Goal: Communication & Community: Answer question/provide support

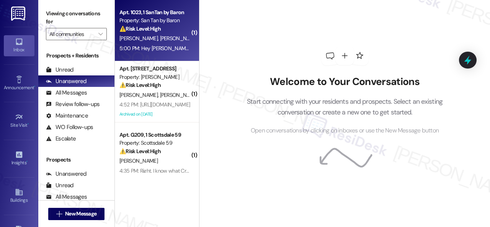
click at [171, 44] on div "5:00 PM: Hey Sarah I have a question about our rent statement it took out two a…" at bounding box center [155, 49] width 72 height 10
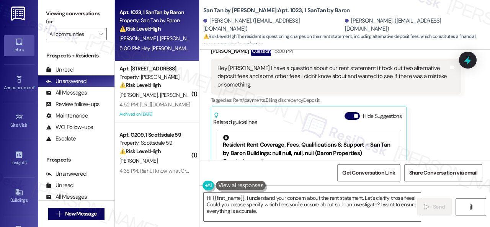
scroll to position [1709, 0]
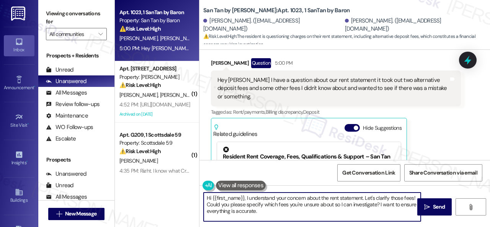
drag, startPoint x: 364, startPoint y: 198, endPoint x: 362, endPoint y: 218, distance: 20.4
click at [362, 218] on textarea "Hi {{first_name}}, I understand your concern about the rent statement. Let's cl…" at bounding box center [311, 206] width 217 height 29
drag, startPoint x: 212, startPoint y: 198, endPoint x: 243, endPoint y: 196, distance: 31.4
click at [243, 196] on textarea "Hi {{first_name}}, I understand your concern about the rent statement. I'll be …" at bounding box center [311, 206] width 217 height 29
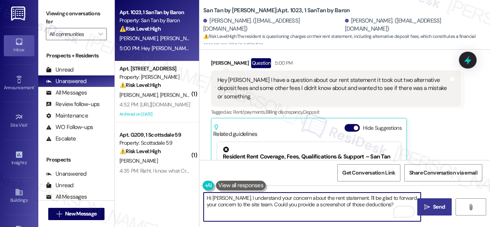
type textarea "Hi Brody, I understand your concern about the rent statement. I'll be glad to f…"
click at [433, 203] on span "Send" at bounding box center [439, 207] width 12 height 8
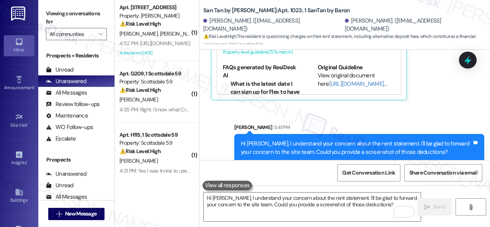
scroll to position [1847, 0]
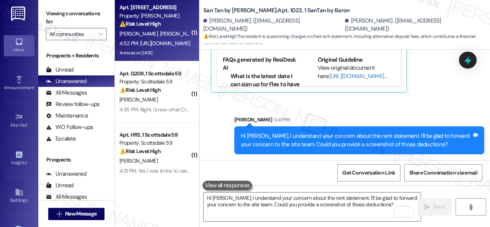
click at [177, 28] on div "Apt. 277, 1 Merino Apts LLLP Property: Merino Scottsdale ⚠️ Risk Level: High Th…" at bounding box center [155, 16] width 72 height 26
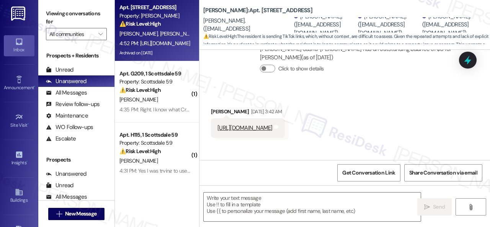
scroll to position [2646, 0]
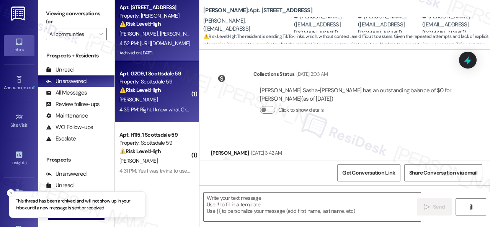
click at [168, 99] on div "[PERSON_NAME]" at bounding box center [155, 100] width 72 height 10
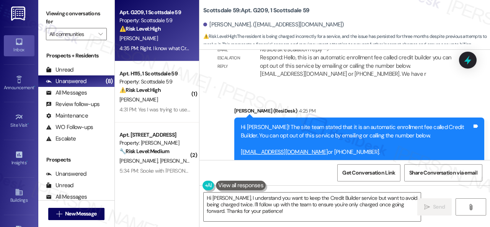
scroll to position [1414, 0]
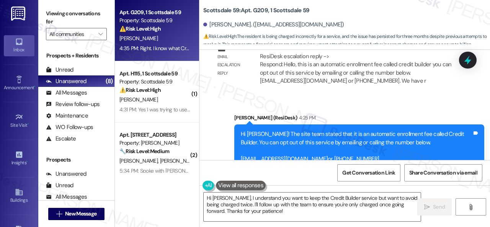
click at [256, 10] on b "Scottsdale 59: Apt. G209, 1 Scottsdale 59" at bounding box center [256, 11] width 106 height 8
copy b "G209"
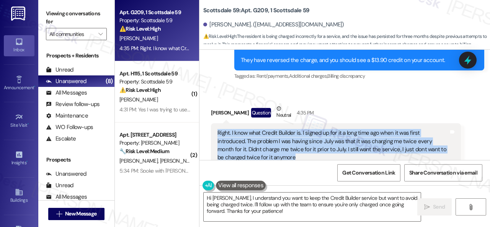
drag, startPoint x: 218, startPoint y: 107, endPoint x: 293, endPoint y: 133, distance: 79.6
click at [293, 133] on div "Right. I know what Credit Builder is. I signed up for it a long time ago when i…" at bounding box center [332, 145] width 231 height 33
copy div "Right. I know what Credit Builder is. I signed up for it a long time ago when i…"
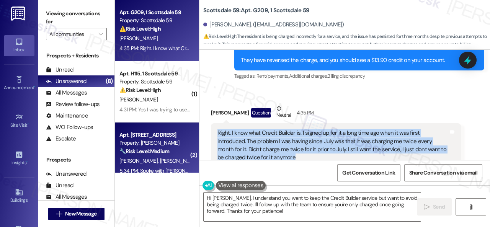
drag, startPoint x: 266, startPoint y: 213, endPoint x: 145, endPoint y: 168, distance: 129.4
click at [167, 185] on div "Apt. G209, 1 Scottsdale 59 Property: Scottsdale 59 ⚠️ Risk Level: High The resi…" at bounding box center [302, 113] width 375 height 227
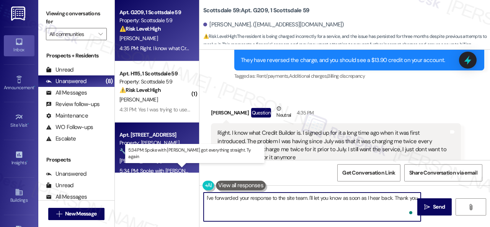
type textarea "I've forwarded your response to the site team. I'll let you know as soon as I h…"
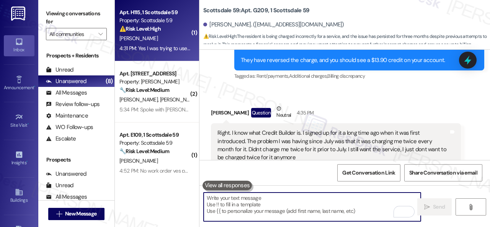
click at [155, 38] on div "E. Petrosky" at bounding box center [155, 39] width 72 height 10
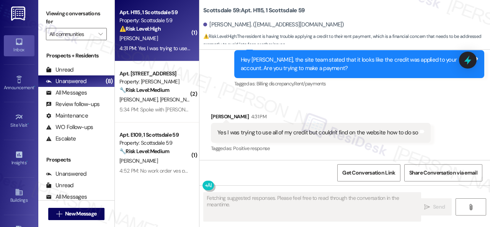
scroll to position [927, 0]
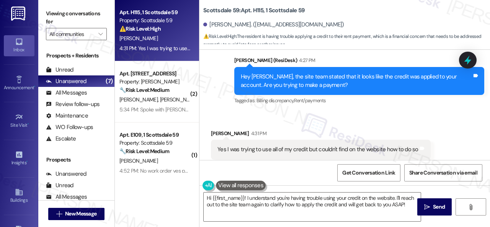
click at [254, 10] on b "Scottsdale 59: Apt. H115, 1 Scottsdale 59" at bounding box center [253, 11] width 101 height 8
copy b "H115"
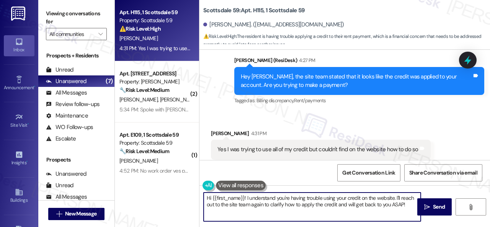
scroll to position [2, 0]
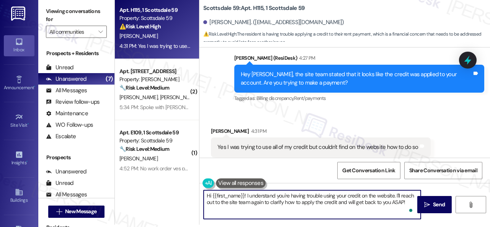
drag, startPoint x: 207, startPoint y: 198, endPoint x: 489, endPoint y: 242, distance: 285.2
click at [489, 226] on html "Inbox Go to Inbox Announcement • Send A Text Announcement Site Visit • Go to Si…" at bounding box center [245, 113] width 490 height 227
click at [386, 196] on textarea "Hi {{first_name}}! I understand you're having trouble using your credit on the …" at bounding box center [311, 204] width 217 height 29
drag, startPoint x: 395, startPoint y: 194, endPoint x: 202, endPoint y: 192, distance: 193.2
click at [202, 192] on div "Hi {{first_name}}! I understand you're having trouble using your credit on the …" at bounding box center [308, 204] width 218 height 29
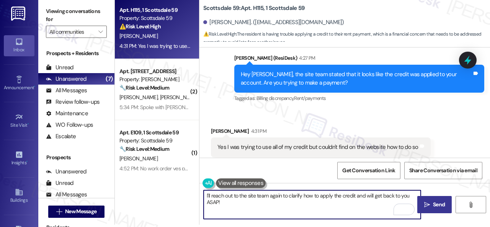
type textarea "I'll reach out to the site team again to clarify how to apply the credit and wi…"
click at [431, 201] on span "Send" at bounding box center [438, 204] width 15 height 8
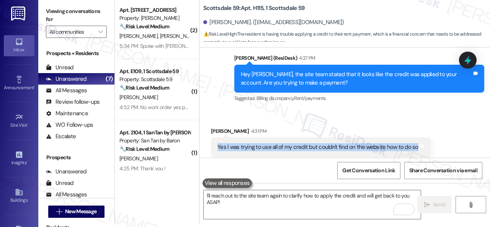
drag, startPoint x: 216, startPoint y: 132, endPoint x: 414, endPoint y: 131, distance: 197.7
click at [414, 143] on div "Yes I was trying to use all of my credit but couldn't find on the website how t…" at bounding box center [317, 147] width 202 height 8
copy div "Yes I was trying to use all of my credit but couldn't find on the website how t…"
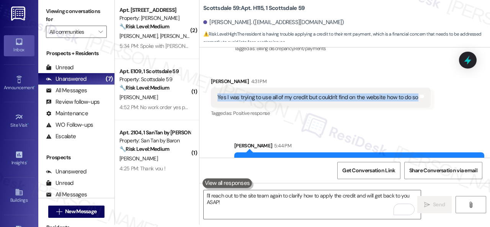
scroll to position [989, 0]
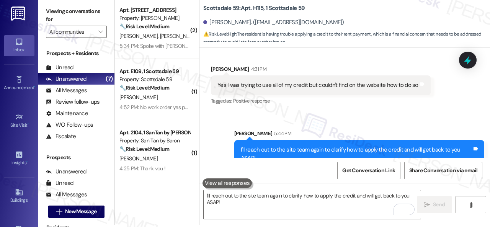
click at [287, 112] on div "Sent via SMS Sarah 5:44 PM I'll reach out to the site team again to clarify how…" at bounding box center [344, 143] width 290 height 62
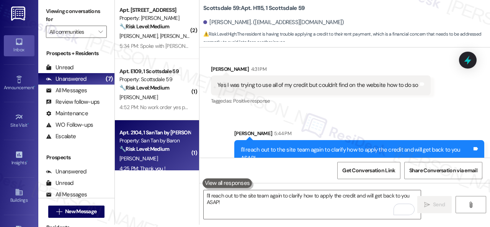
click at [153, 169] on div "4:25 PM: Thank you ! 4:25 PM: Thank you !" at bounding box center [142, 168] width 46 height 7
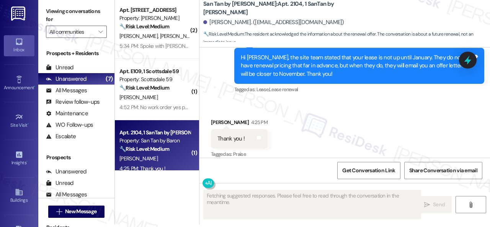
scroll to position [0, 0]
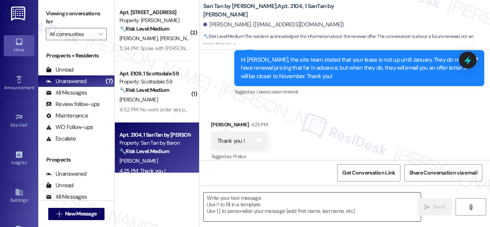
click at [252, 207] on textarea at bounding box center [311, 206] width 217 height 29
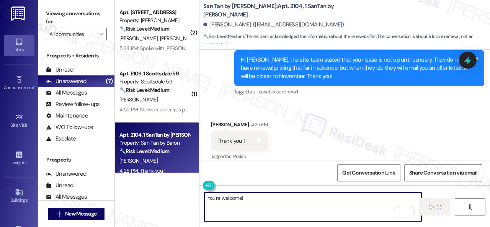
type textarea "You're welcome!"
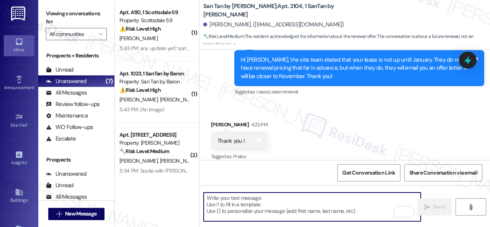
click at [299, 127] on div "Received via SMS Joseph Crognali 4:25 PM Thank you ! Tags and notes Tagged as: …" at bounding box center [344, 135] width 290 height 65
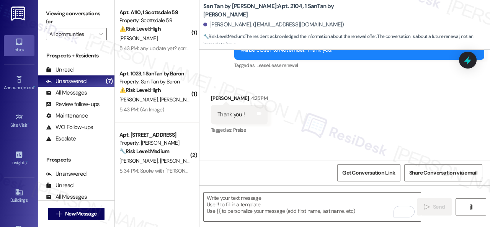
scroll to position [843, 0]
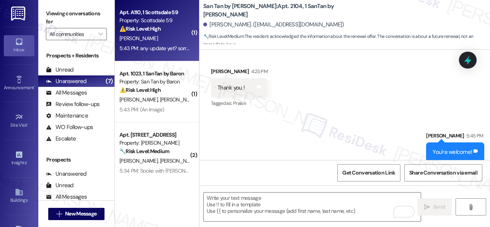
click at [176, 37] on div "L. Bray" at bounding box center [155, 39] width 72 height 10
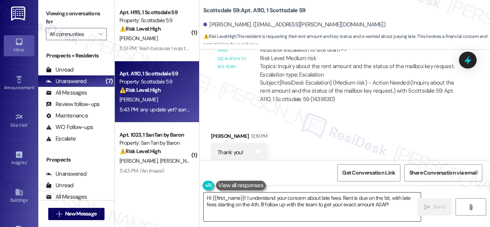
scroll to position [541, 0]
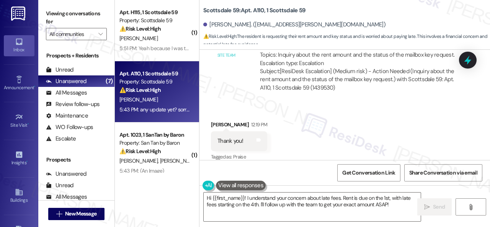
click at [388, 128] on div "Received via SMS Lilianna Bray 12:19 PM Thank you! Tags and notes Tagged as: Pr…" at bounding box center [344, 135] width 290 height 65
click at [272, 208] on textarea "Hi {{first_name}}! I understand your concern about late fees. Rent is due on th…" at bounding box center [311, 206] width 217 height 29
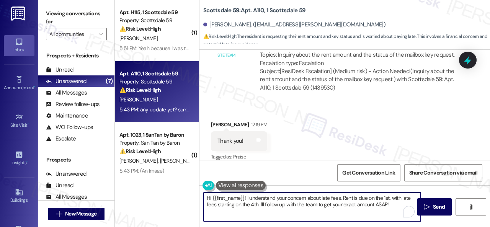
paste textarea "I haven't received a response from the site team yet. Rest assured that I will …"
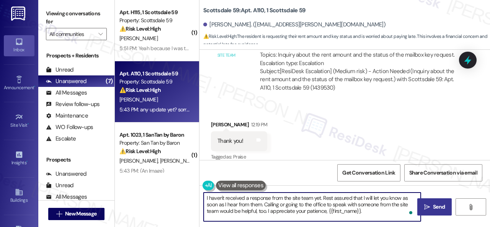
type textarea "I haven't received a response from the site team yet. Rest assured that I will …"
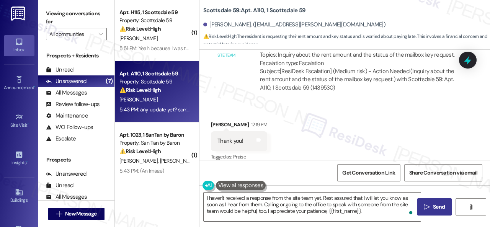
click at [433, 211] on span "Send" at bounding box center [439, 207] width 12 height 8
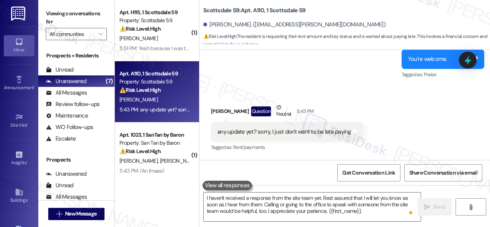
scroll to position [694, 0]
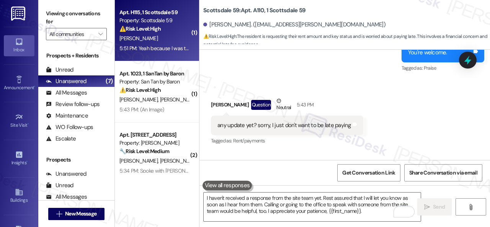
click at [159, 42] on div "E. Petrosky" at bounding box center [155, 39] width 72 height 10
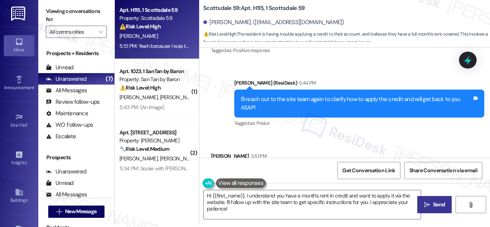
scroll to position [1065, 0]
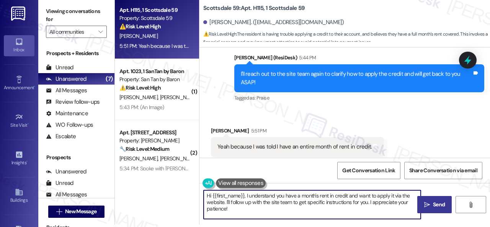
drag, startPoint x: 231, startPoint y: 210, endPoint x: 189, endPoint y: 191, distance: 45.5
click at [189, 191] on div "Apt. H115, 1 Scottsdale 59 Property: Scottsdale 59 ⚠️ Risk Level: High The resi…" at bounding box center [302, 111] width 375 height 227
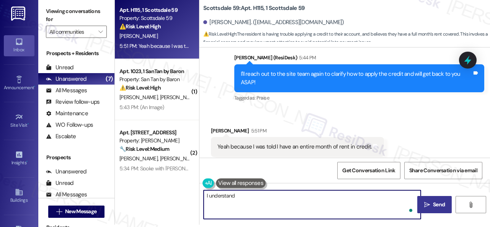
type textarea "I understand."
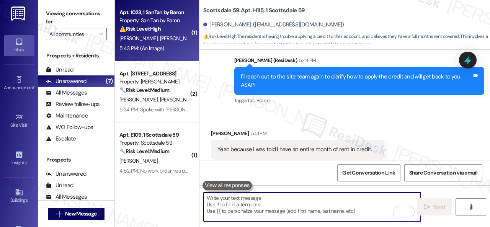
click at [175, 43] on div "C. Kisto B. Wass" at bounding box center [155, 39] width 72 height 10
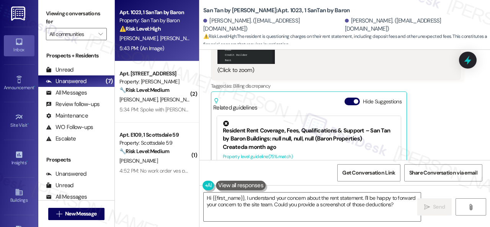
scroll to position [2087, 0]
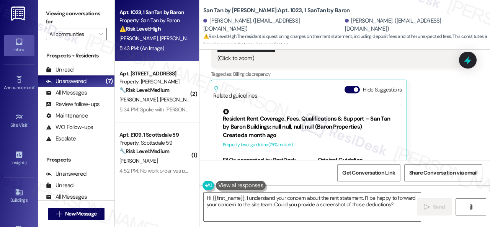
click at [429, 132] on div "Brody Wass 5:43 PM It was the 67.64 , 14.95 , and 30.44 twice I'm not sure abou…" at bounding box center [336, 25] width 250 height 335
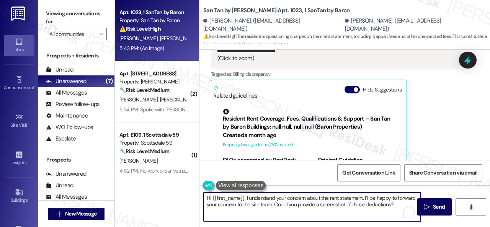
drag, startPoint x: 404, startPoint y: 204, endPoint x: 79, endPoint y: 154, distance: 329.3
click at [129, 165] on div "Apt. 1023, 1 SanTan by Baron Property: San Tan by Baron ⚠️ Risk Level: High The…" at bounding box center [302, 113] width 375 height 227
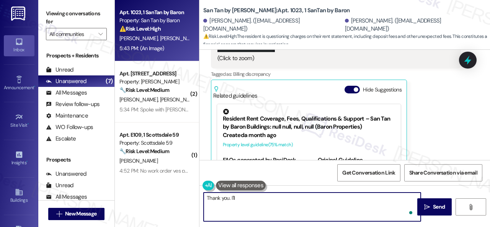
paste textarea "get back to you as soon as I receive a response. I appreciate your patience."
type textarea "Thank you. I'll get back to you as soon as I receive a response. I appreciate y…"
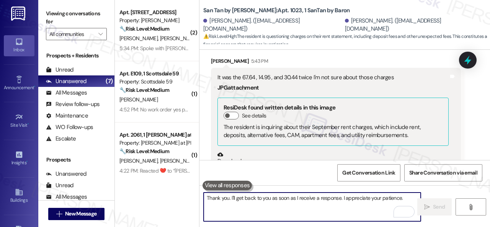
scroll to position [1895, 0]
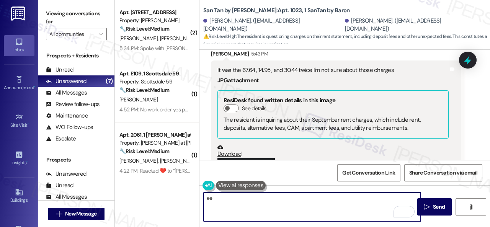
type textarea "ee"
click at [466, 121] on div "Received via SMS Brody Wass 5:43 PM It was the 67.64 , 14.95 , and 30.44 twice …" at bounding box center [344, 212] width 290 height 358
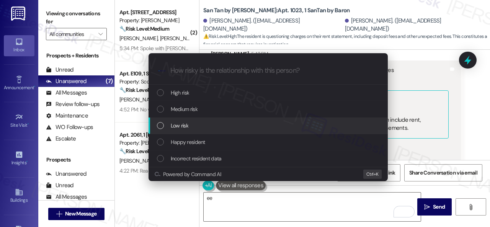
click at [183, 125] on span "Low risk" at bounding box center [180, 125] width 18 height 8
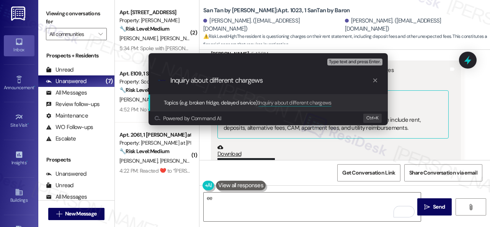
type input "Inquiry about different chargews."
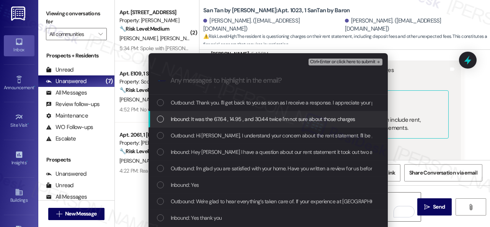
click at [460, 142] on div "Escalate Conversation Low risk Inquiry about different chargews. Any messages t…" at bounding box center [245, 113] width 490 height 227
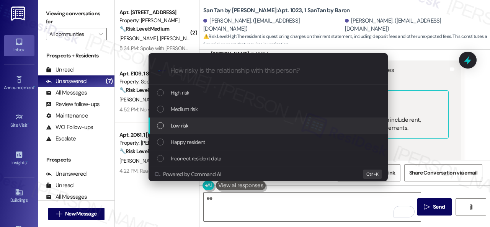
click at [176, 125] on span "Low risk" at bounding box center [180, 125] width 18 height 8
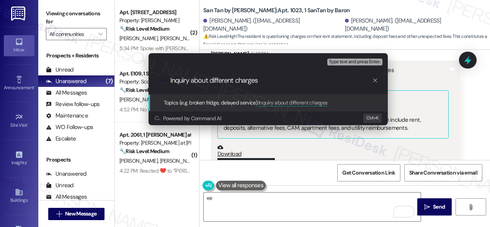
type input "Inquiry about different charges."
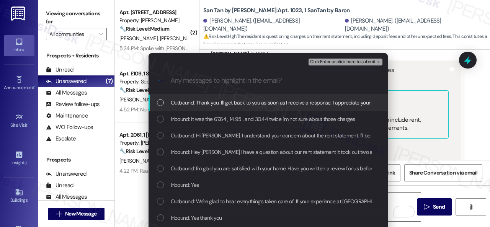
drag, startPoint x: 194, startPoint y: 108, endPoint x: 194, endPoint y: 104, distance: 4.6
click at [194, 104] on div "Outbound: Thank you. I'll get back to you as soon as I receive a response. I ap…" at bounding box center [267, 102] width 239 height 16
click at [176, 103] on span "Outbound: Thank you. I'll get back to you as soon as I receive a response. I ap…" at bounding box center [281, 102] width 221 height 8
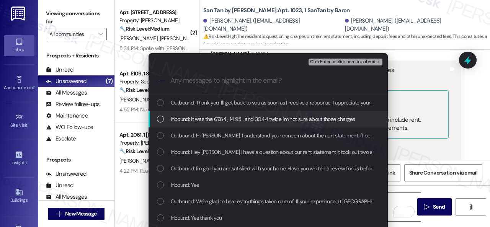
click at [176, 120] on span "Inbound: It was the 67.64 , 14.95 , and 30.44 twice I'm not sure about those ch…" at bounding box center [263, 119] width 184 height 8
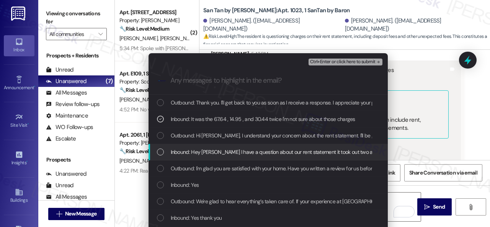
click at [177, 155] on span "Inbound: Hey Sarah I have a question about our rent statement it took out two a…" at bounding box center [403, 152] width 465 height 8
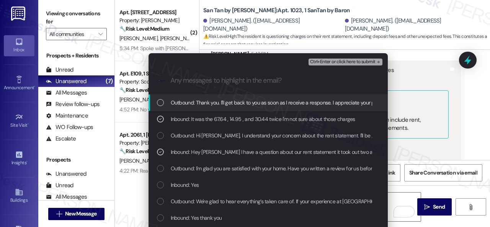
click at [325, 61] on span "Ctrl+Enter or click here to submit" at bounding box center [342, 61] width 65 height 5
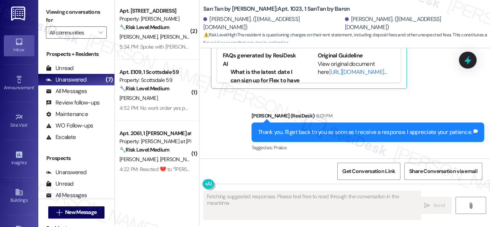
scroll to position [2, 0]
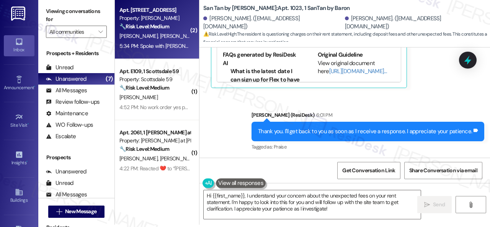
click at [175, 37] on div "T. Davidson S. Fruen" at bounding box center [155, 36] width 72 height 10
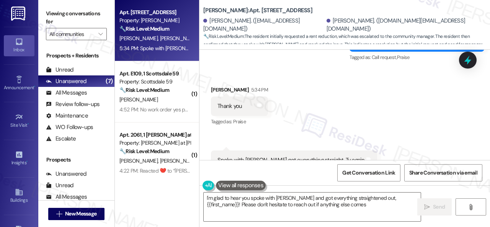
scroll to position [3597, 0]
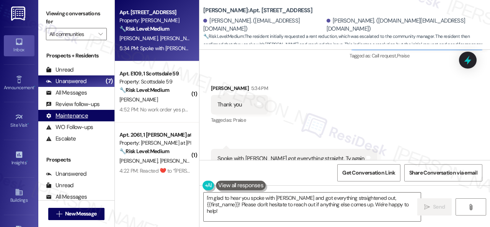
drag, startPoint x: 390, startPoint y: 205, endPoint x: 82, endPoint y: 119, distance: 319.8
click at [109, 129] on div "Viewing conversations for All communities  Prospects + Residents Unread (0) Un…" at bounding box center [263, 113] width 451 height 227
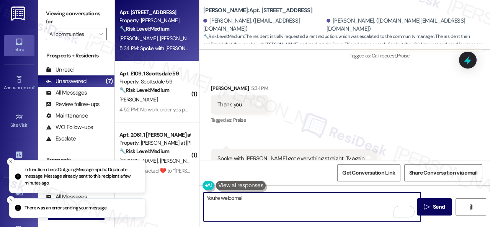
click at [241, 199] on textarea "You're welcome!" at bounding box center [311, 206] width 217 height 29
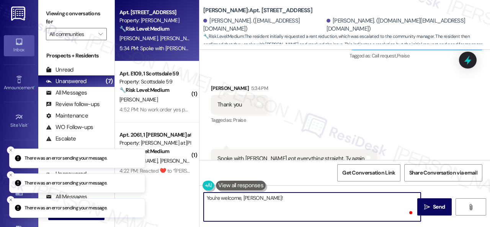
type textarea "You're welcome, Ted!"
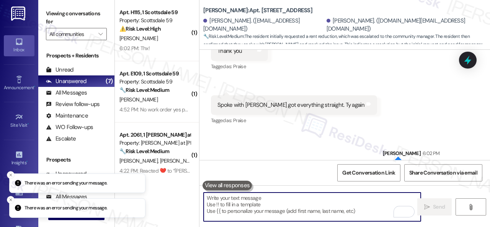
scroll to position [2, 0]
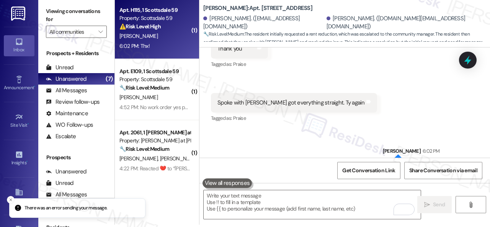
click at [178, 37] on div "E. Petrosky" at bounding box center [155, 36] width 72 height 10
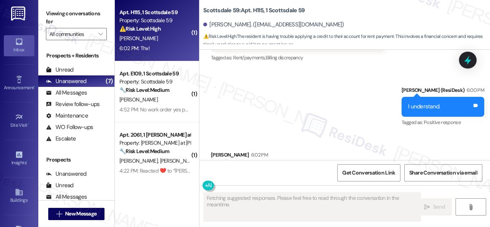
scroll to position [1194, 0]
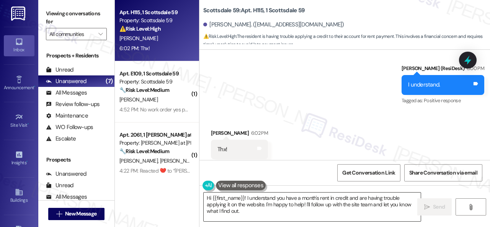
click at [332, 203] on textarea "Hi {{first_name}}! I understand you have a month's rent in credit and are havin…" at bounding box center [311, 206] width 217 height 29
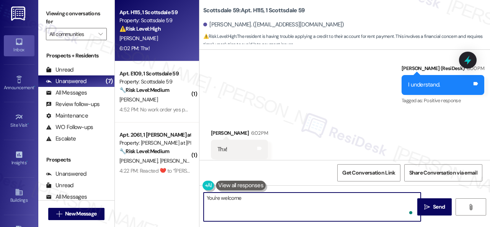
type textarea "You're welcome."
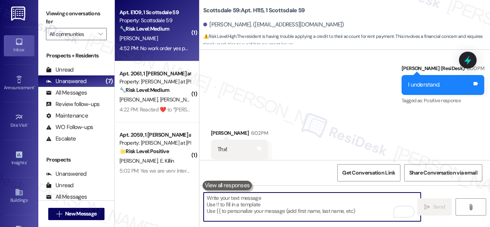
click at [163, 42] on div "D. Hawkins" at bounding box center [155, 39] width 72 height 10
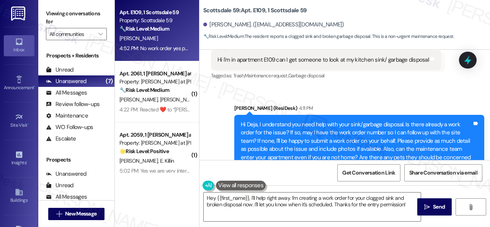
scroll to position [364, 0]
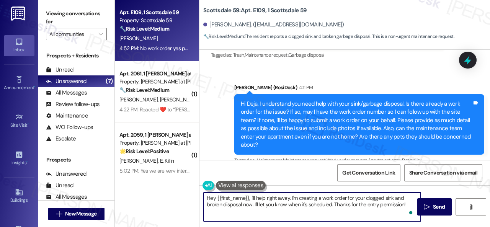
drag, startPoint x: 249, startPoint y: 208, endPoint x: 489, endPoint y: 242, distance: 242.1
click at [489, 226] on html "Inbox Go to Inbox Announcement • Send A Text Announcement Site Visit • Go to Si…" at bounding box center [245, 113] width 490 height 227
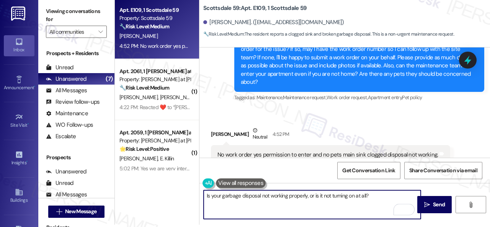
scroll to position [441, 0]
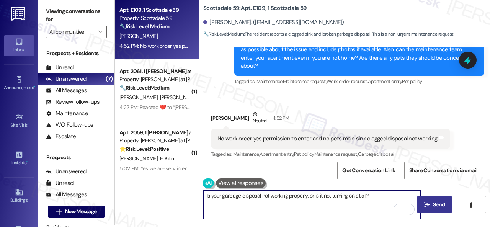
type textarea "Is your garbage disposal not working properly, or is it not turning on at all?"
click at [443, 207] on span "Send" at bounding box center [438, 204] width 15 height 8
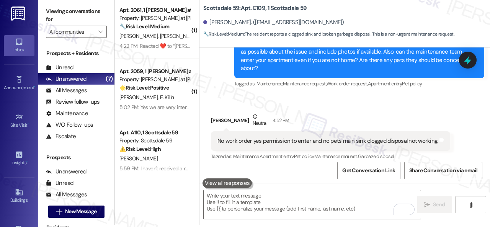
scroll to position [494, 0]
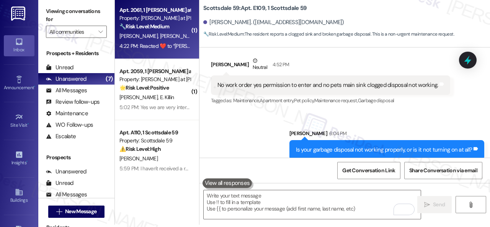
click at [174, 30] on div "🔧 Risk Level: Medium The conversation details a found dog causing a disturbance…" at bounding box center [154, 27] width 71 height 8
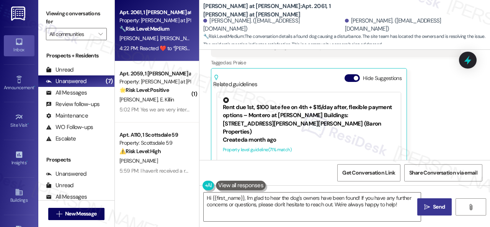
scroll to position [2248, 0]
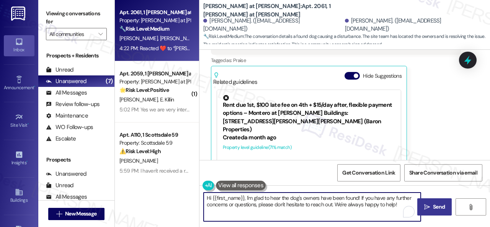
drag, startPoint x: 311, startPoint y: 202, endPoint x: 166, endPoint y: 192, distance: 145.7
click at [166, 192] on div "Apt. 2061, 1 Montero at Dana Park Property: Montero at Dana Park 🔧 Risk Level: …" at bounding box center [302, 113] width 375 height 227
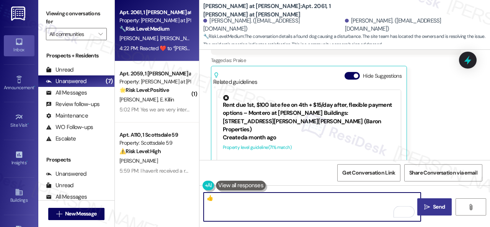
type textarea "👍"
click at [430, 214] on button " Send" at bounding box center [434, 206] width 34 height 17
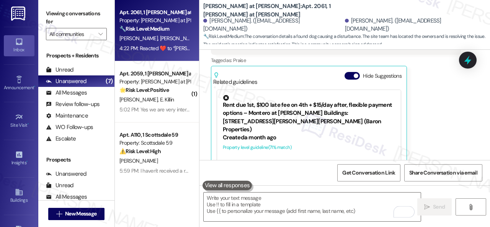
scroll to position [2247, 0]
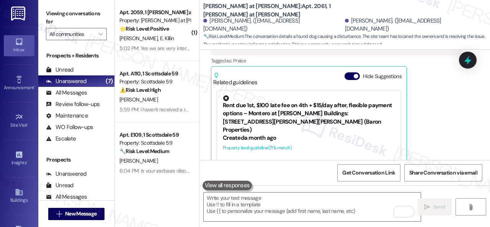
click at [166, 104] on div "L. Bray" at bounding box center [155, 100] width 72 height 10
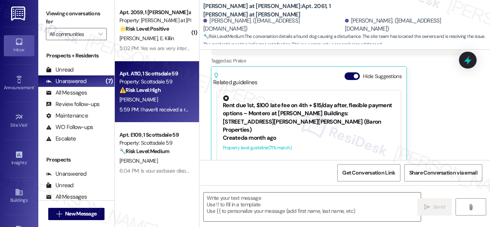
type textarea "Fetching suggested responses. Please feel free to read through the conversation…"
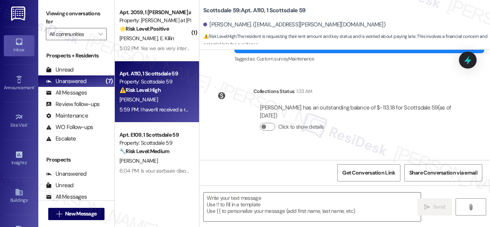
type textarea "Fetching suggested responses. Please feel free to read through the conversation…"
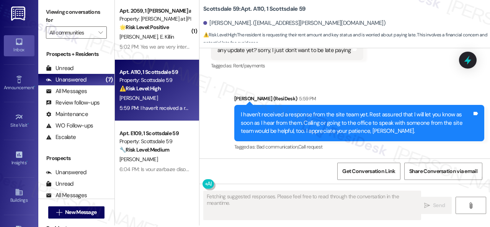
scroll to position [2, 0]
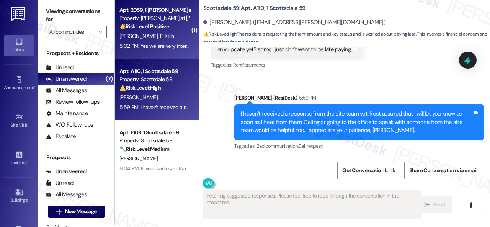
click at [179, 34] on div "R. Zorko E. Killin" at bounding box center [155, 36] width 72 height 10
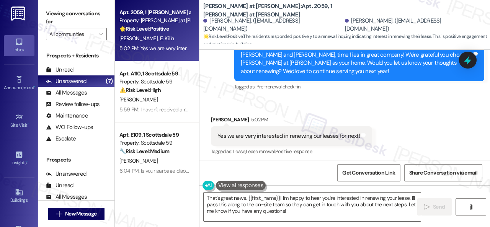
scroll to position [837, 0]
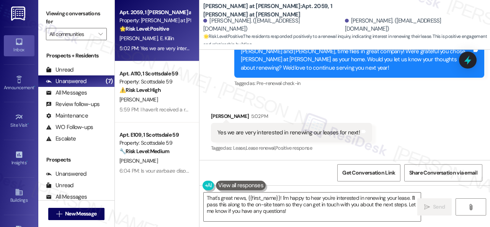
click at [227, 101] on div "Received via SMS Reinhard Zorko 5:02 PM Yes we are very interested in renewing …" at bounding box center [344, 127] width 290 height 65
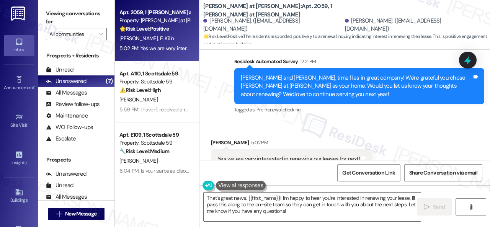
scroll to position [799, 0]
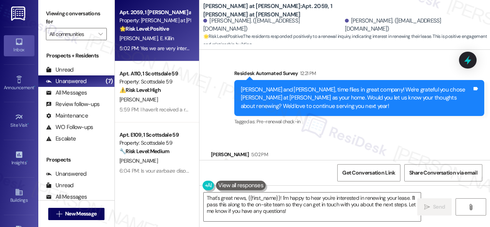
click at [259, 138] on div "Received via SMS Reinhard Zorko 5:02 PM Yes we are very interested in renewing …" at bounding box center [344, 165] width 290 height 65
click at [218, 130] on div "Survey, sent via SMS Residesk Automated Survey 12:21 PM Reinhard and Elaina, ti…" at bounding box center [344, 92] width 290 height 81
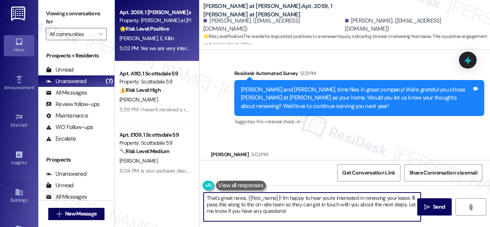
drag, startPoint x: 298, startPoint y: 211, endPoint x: 170, endPoint y: 189, distance: 130.1
click at [171, 189] on div "Apt. 2059, 1 Montero at Dana Park Property: Montero at Dana Park 🌟 Risk Level: …" at bounding box center [302, 113] width 375 height 227
paste textarea "I'm thrilled to hear you're planning to renew your lease with us at {{property}…"
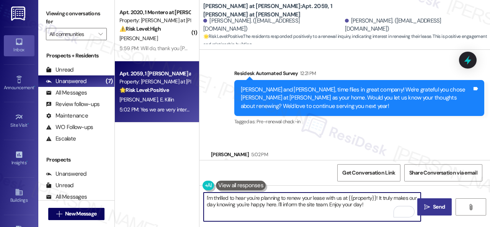
type textarea "I'm thrilled to hear you're planning to renew your lease with us at {{property}…"
click at [437, 204] on span "Send" at bounding box center [439, 207] width 12 height 8
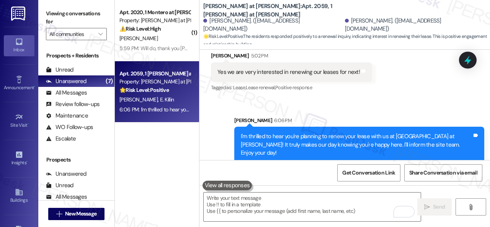
scroll to position [898, 0]
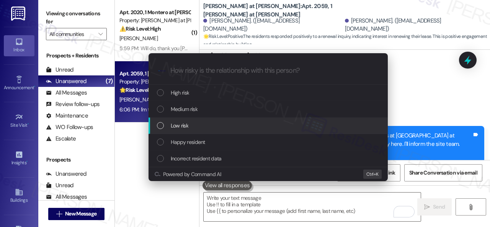
click at [179, 125] on span "Low risk" at bounding box center [180, 125] width 18 height 8
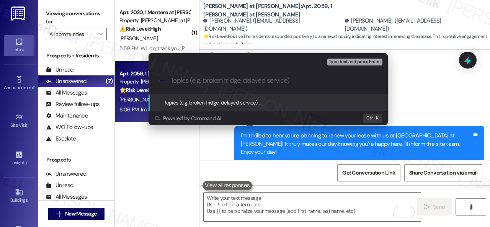
click at [259, 82] on input "Topics (e.g. broken fridge, delayed service)" at bounding box center [274, 80] width 208 height 8
type input "R"
type input "Lease renewal notice."
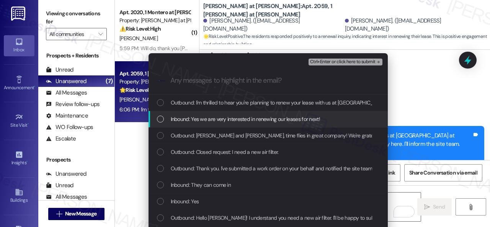
click at [190, 122] on span "Inbound: Yes we are very interested in renewing our leases for next!" at bounding box center [245, 119] width 149 height 8
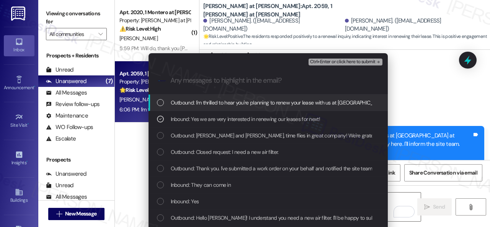
click at [325, 57] on div "Ctrl+Enter or click here to submit" at bounding box center [345, 62] width 75 height 10
click at [324, 63] on span "Ctrl+Enter or click here to submit" at bounding box center [342, 61] width 65 height 5
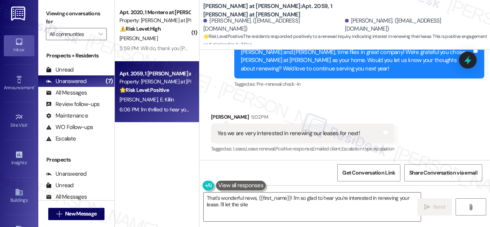
scroll to position [910, 0]
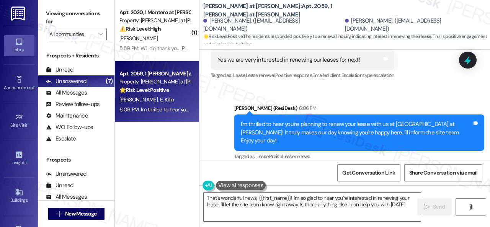
type textarea "That's wonderful news, {{first_name}}! I'm so glad to hear you're interested in…"
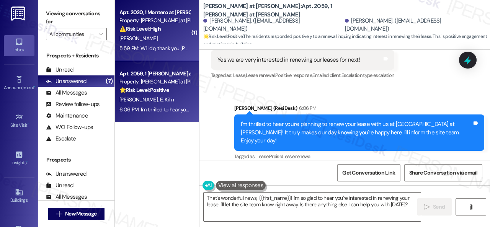
click at [166, 40] on div "L. Gray" at bounding box center [155, 39] width 72 height 10
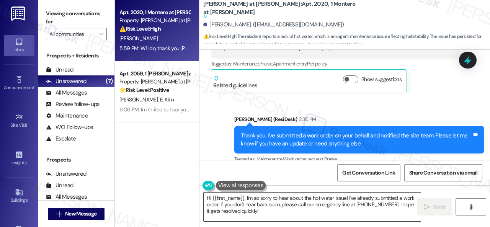
scroll to position [2599, 0]
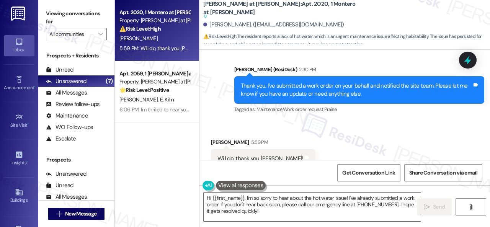
drag, startPoint x: 265, startPoint y: 213, endPoint x: 125, endPoint y: 149, distance: 153.5
click at [132, 159] on div "Apt. 2020, 1 Montero at Dana Park Property: Montero at Dana Park ⚠️ Risk Level:…" at bounding box center [302, 113] width 375 height 227
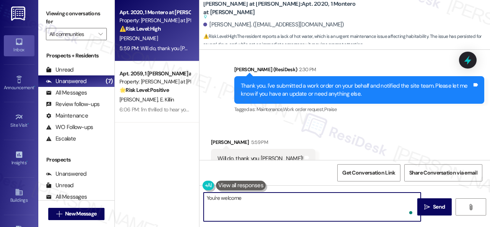
type textarea "You're welcome!"
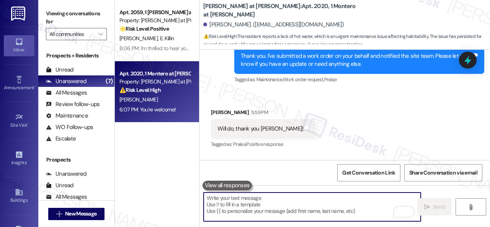
scroll to position [2652, 0]
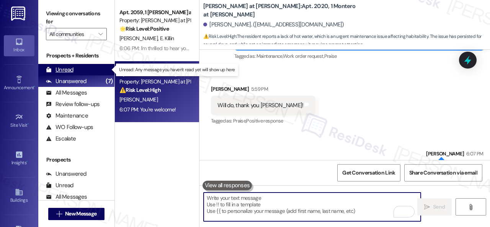
click at [69, 69] on div "Unread" at bounding box center [60, 70] width 28 height 8
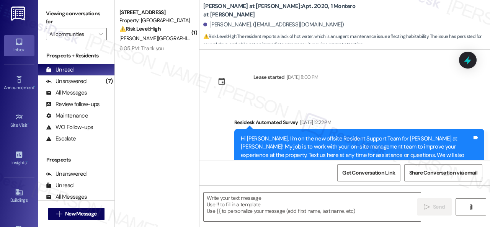
click at [185, 39] on div "Y. Sakurabayashi" at bounding box center [155, 39] width 72 height 10
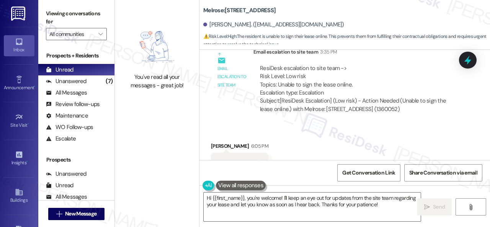
scroll to position [1606, 0]
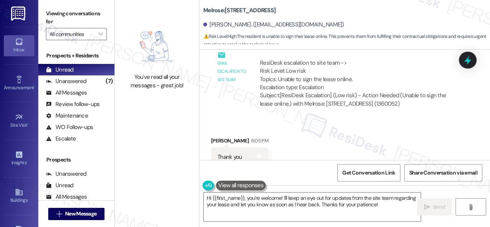
drag, startPoint x: 380, startPoint y: 205, endPoint x: 152, endPoint y: 183, distance: 229.0
click at [181, 195] on div "You've read all your messages - great job! Melrose: Apt. 256, 1 Melrose 3130 Ap…" at bounding box center [302, 113] width 375 height 227
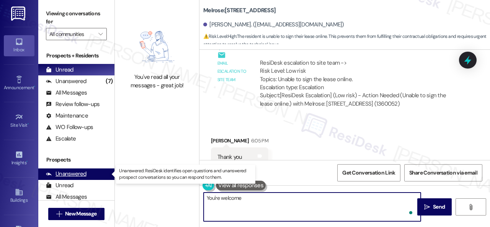
type textarea "You're welcome."
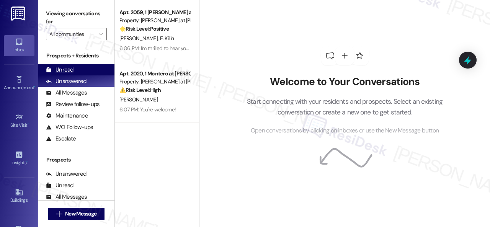
click at [63, 70] on div "Unread" at bounding box center [60, 70] width 28 height 8
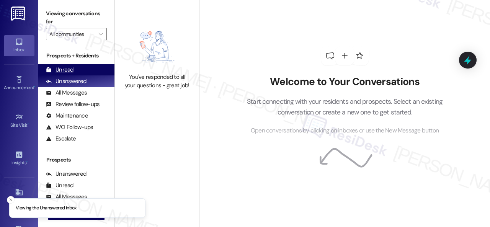
click at [63, 68] on div "Unread" at bounding box center [60, 70] width 28 height 8
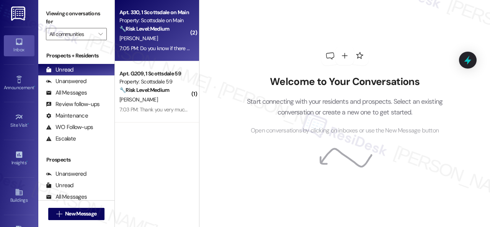
click at [175, 42] on div "M. Fahey" at bounding box center [155, 39] width 72 height 10
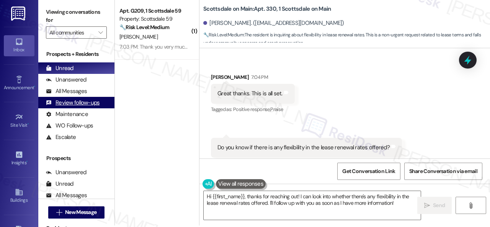
scroll to position [2, 0]
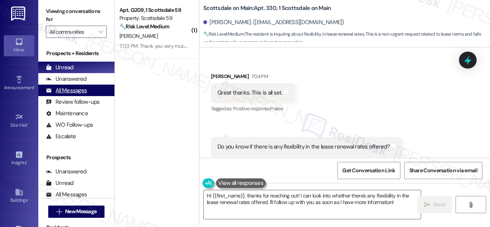
click at [73, 90] on div "All Messages" at bounding box center [66, 90] width 41 height 8
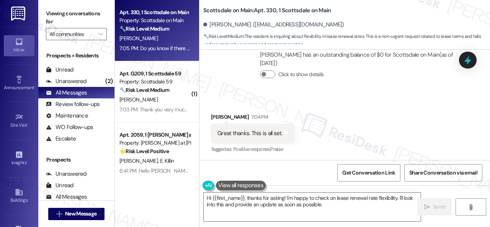
scroll to position [1723, 0]
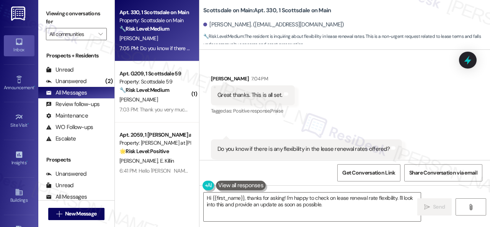
click at [268, 9] on b "Scottsdale on Main: Apt. 330, 1 Scottsdale on Main" at bounding box center [266, 11] width 127 height 8
copy b "330"
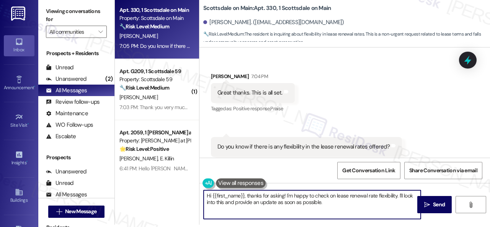
drag, startPoint x: 285, startPoint y: 195, endPoint x: 190, endPoint y: 194, distance: 95.6
click at [190, 194] on div "Apt. 330, 1 Scottsdale on Main Property: Scottsdale on Main 🔧 Risk Level: Mediu…" at bounding box center [302, 111] width 375 height 227
drag, startPoint x: 213, startPoint y: 197, endPoint x: 226, endPoint y: 196, distance: 13.1
click at [226, 196] on textarea "I'm happy to check on lease renewal rate flexibility. I'll look into this and p…" at bounding box center [311, 204] width 217 height 29
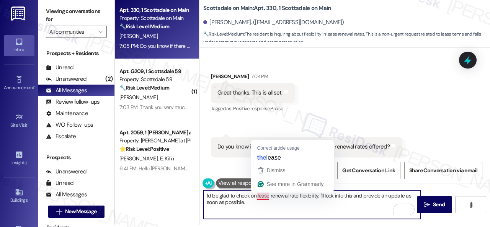
click at [261, 197] on textarea "I'd be glad to check on lease renewal rate flexibility. I'll look into this and…" at bounding box center [311, 204] width 217 height 29
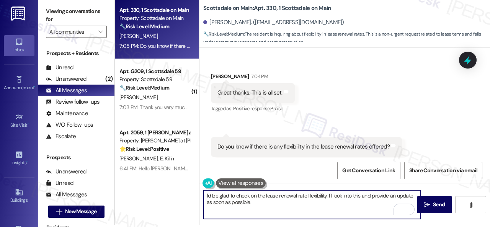
drag, startPoint x: 231, startPoint y: 202, endPoint x: 251, endPoint y: 202, distance: 19.9
click at [251, 202] on textarea "I'd be glad to check on the lease renewal rate flexibility. I'll look into this…" at bounding box center [311, 204] width 217 height 29
type textarea "I'd be glad to check on the lease renewal rate flexibility. I'll look into this…"
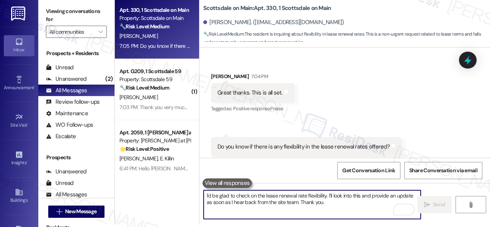
scroll to position [1723, 0]
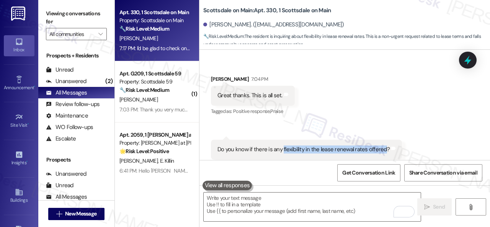
drag, startPoint x: 281, startPoint y: 133, endPoint x: 381, endPoint y: 133, distance: 99.1
click at [381, 145] on div "Do you know if there is any flexibility in the lease renewal rates offered?" at bounding box center [303, 149] width 172 height 8
copy div "flexibility in the lease renewal rates offered"
click at [364, 107] on div "Received via SMS Matthew Fahey 7:04 PM Great thanks. This is all set. Tags and …" at bounding box center [344, 117] width 290 height 119
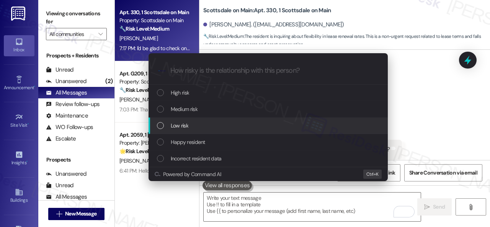
click at [181, 123] on span "Low risk" at bounding box center [180, 125] width 18 height 8
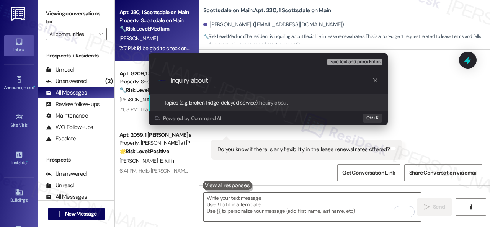
paste input "flexibility in the lease renewal rates offered"
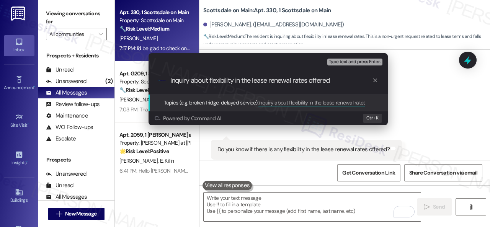
type input "Inquiry about flexibility in the lease renewal rates offered."
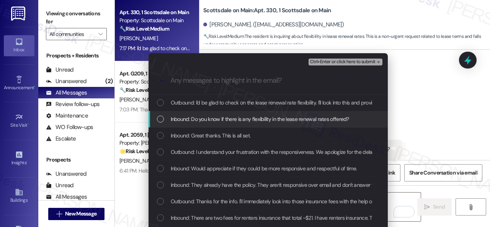
click at [234, 120] on span "Inbound: Do you know if there is any flexibility in the lease renewal rates off…" at bounding box center [260, 119] width 178 height 8
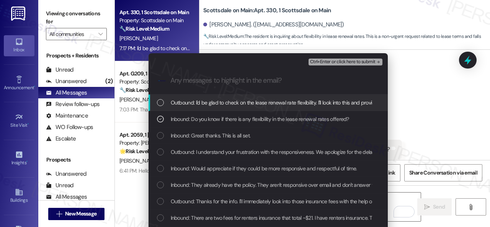
click at [342, 62] on span "Ctrl+Enter or click here to submit" at bounding box center [342, 61] width 65 height 5
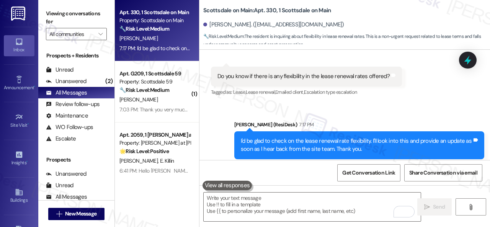
scroll to position [2, 0]
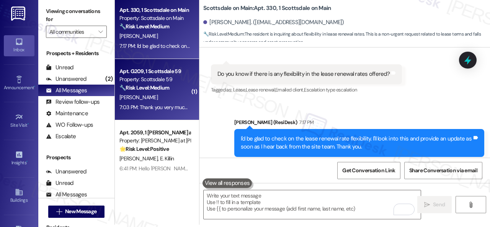
click at [171, 102] on div "[PERSON_NAME]" at bounding box center [155, 98] width 72 height 10
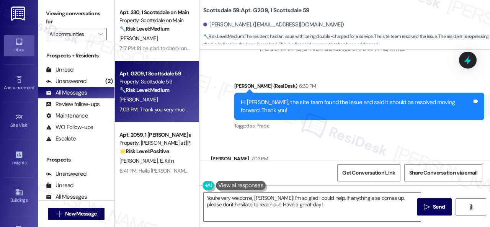
scroll to position [1809, 0]
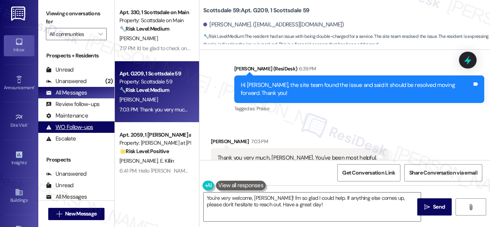
drag, startPoint x: 301, startPoint y: 208, endPoint x: 89, endPoint y: 131, distance: 225.5
click at [213, 190] on div "You're very welcome, Chad! I'm so glad I could help. If anything else comes up,…" at bounding box center [344, 213] width 290 height 57
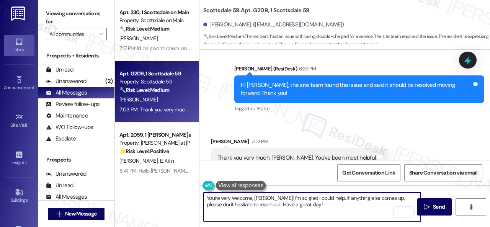
click at [286, 93] on div "Sent via SMS Sarah (ResiDesk) 6:39 PM Hi Chad, the site team found the issue an…" at bounding box center [358, 89] width 261 height 61
drag, startPoint x: 266, startPoint y: 196, endPoint x: 290, endPoint y: 198, distance: 23.4
click at [290, 198] on textarea "You're very welcome, Chad! I'm so glad I could help. If anything else comes up,…" at bounding box center [311, 206] width 217 height 29
click at [294, 197] on textarea "You're very welcome, Chad! I'm so glad I could help. If anything else comes up,…" at bounding box center [311, 206] width 217 height 29
drag, startPoint x: 319, startPoint y: 199, endPoint x: 255, endPoint y: 206, distance: 64.3
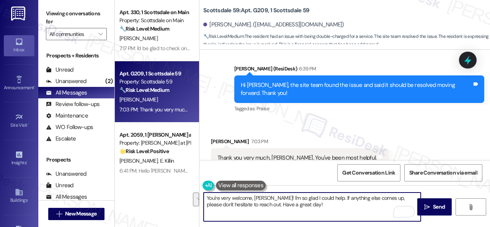
click at [255, 206] on textarea "You're very welcome, Chad! I'm so glad I could help. If anything else comes up,…" at bounding box center [311, 206] width 217 height 29
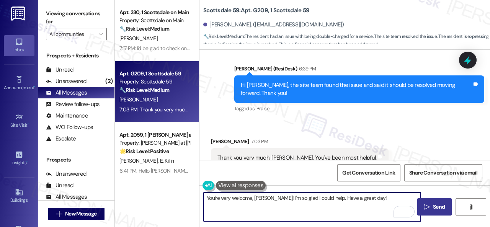
type textarea "You're very welcome, Chad! I'm so glad I could help. Have a great day!"
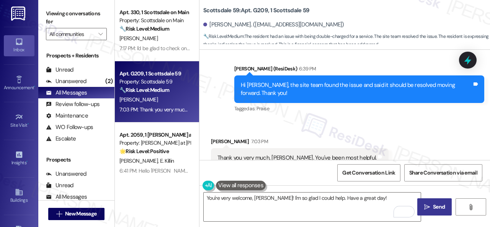
click at [434, 212] on button " Send" at bounding box center [434, 206] width 34 height 17
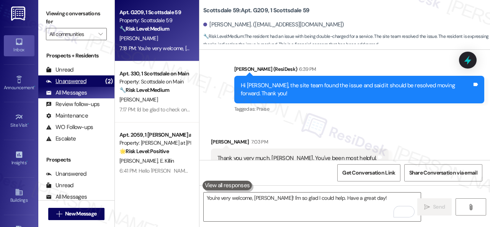
drag, startPoint x: 70, startPoint y: 79, endPoint x: 109, endPoint y: 80, distance: 39.4
click at [70, 80] on div "Unanswered" at bounding box center [66, 81] width 41 height 8
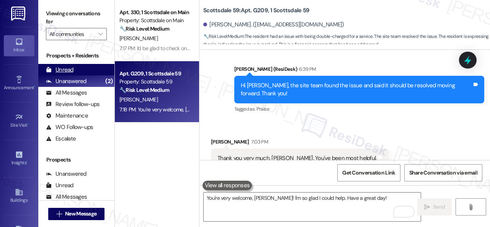
click at [60, 66] on div "Unread" at bounding box center [60, 70] width 28 height 8
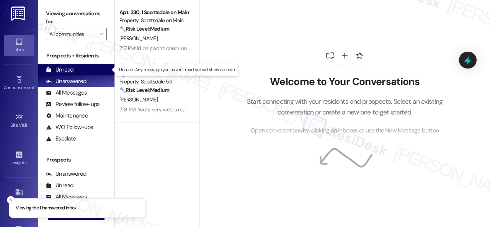
click at [65, 69] on div "Unread" at bounding box center [60, 70] width 28 height 8
